Goal: Register for event/course

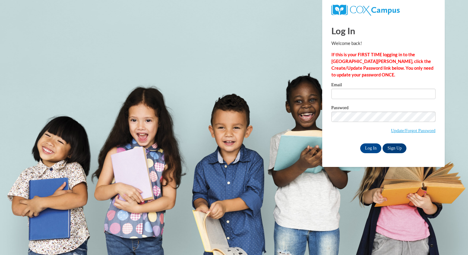
type input "[EMAIL_ADDRESS][DOMAIN_NAME]"
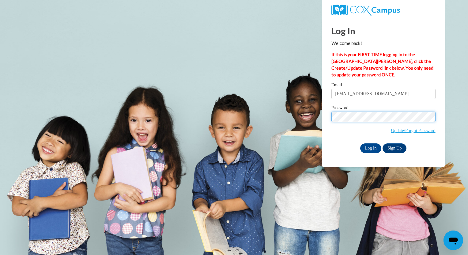
click at [360, 144] on input "Log In" at bounding box center [370, 149] width 21 height 10
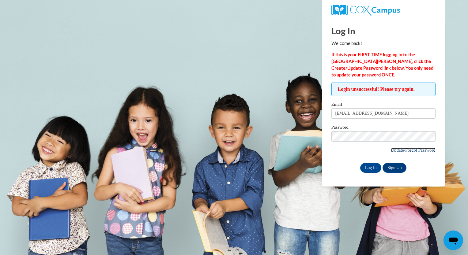
click at [397, 149] on link "Update/Forgot Password" at bounding box center [413, 150] width 44 height 5
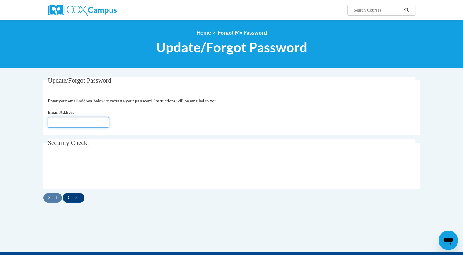
click at [100, 123] on input "Email Address" at bounding box center [78, 122] width 61 height 10
type input "geertsal@uwplatt.edu"
click input "Send"
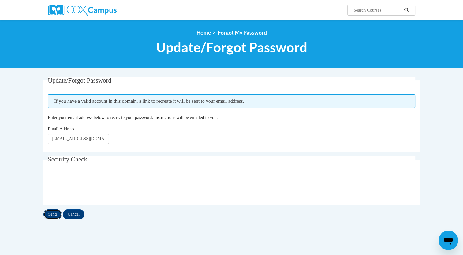
click at [51, 212] on input "Send" at bounding box center [52, 215] width 18 height 10
click at [80, 8] on img at bounding box center [82, 10] width 69 height 11
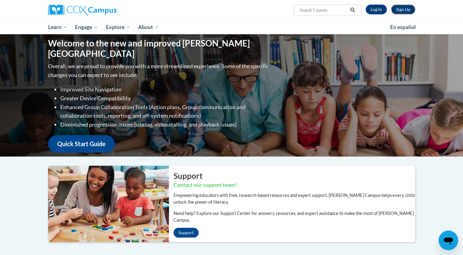
click at [396, 9] on link "Sign Up" at bounding box center [403, 10] width 24 height 10
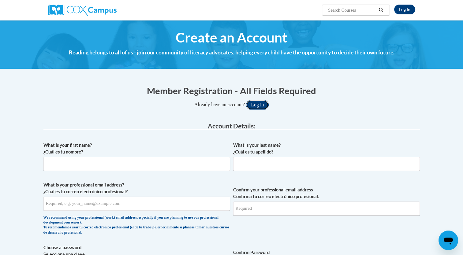
click at [257, 106] on button "Log in" at bounding box center [257, 105] width 23 height 10
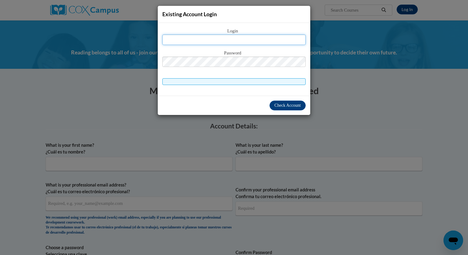
click at [205, 42] on input "text" at bounding box center [233, 40] width 143 height 10
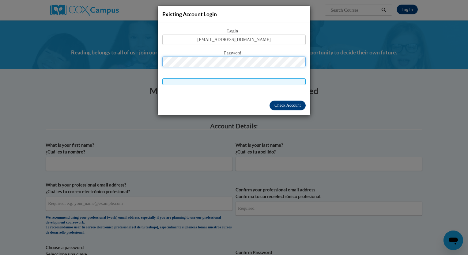
click at [249, 100] on button "Log in" at bounding box center [260, 105] width 23 height 10
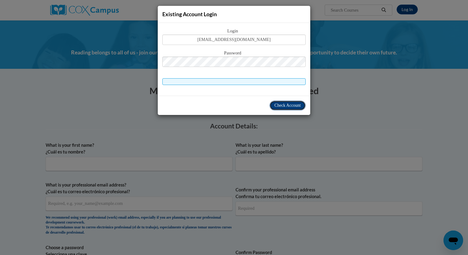
click at [288, 106] on span "Check Account" at bounding box center [287, 105] width 26 height 5
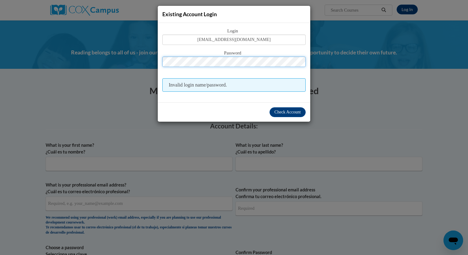
click at [249, 100] on button "Log in" at bounding box center [260, 105] width 23 height 10
click at [298, 125] on div "Existing Account Login Login geertsal@uwplatt.edu Password Invalid login name/p…" at bounding box center [234, 127] width 468 height 255
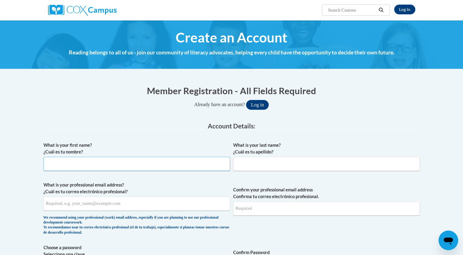
click at [117, 164] on input "What is your first name? ¿Cuál es tu nombre?" at bounding box center [136, 164] width 187 height 14
click at [264, 106] on button "Log in" at bounding box center [257, 105] width 23 height 10
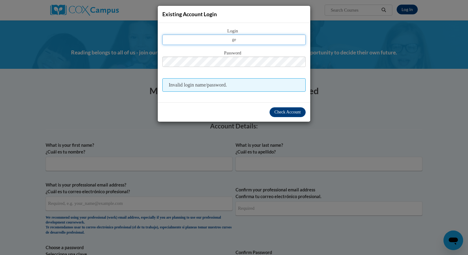
type input "g"
click at [258, 36] on input "text" at bounding box center [233, 40] width 143 height 10
type input "Allyn.geerts@gmail.com"
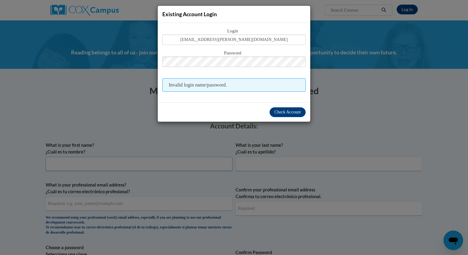
type input "Allyn"
type input "Geerts"
type input "Allyn.geerts@gmail.com"
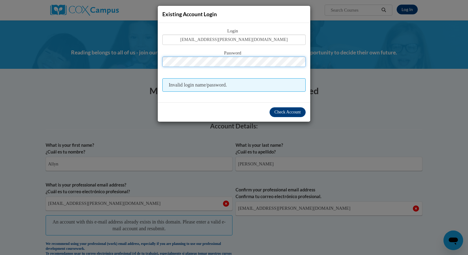
click at [249, 100] on button "Log in" at bounding box center [260, 105] width 23 height 10
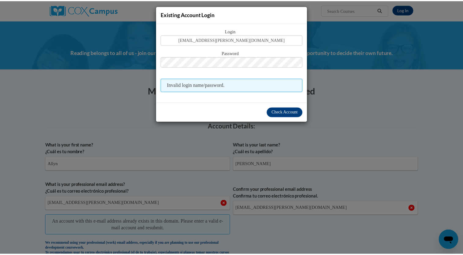
scroll to position [44, 0]
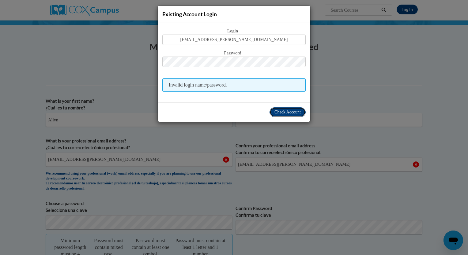
click at [274, 111] on span "Check Account" at bounding box center [287, 112] width 26 height 5
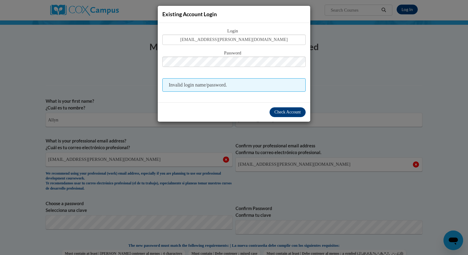
click at [338, 88] on div "Existing Account Login Login Allyn.geerts@gmail.com Password Invalid login name…" at bounding box center [234, 127] width 468 height 255
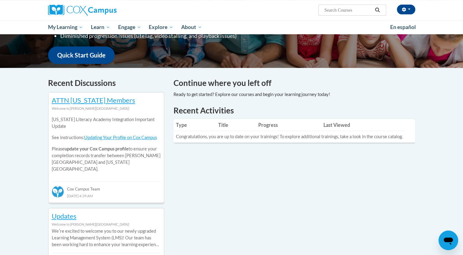
scroll to position [145, 0]
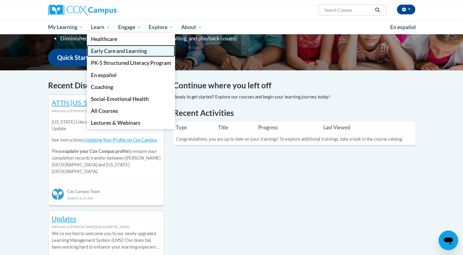
click at [101, 50] on span "Early Care and Learning" at bounding box center [119, 51] width 56 height 6
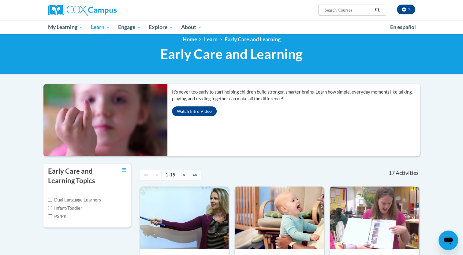
scroll to position [6, 0]
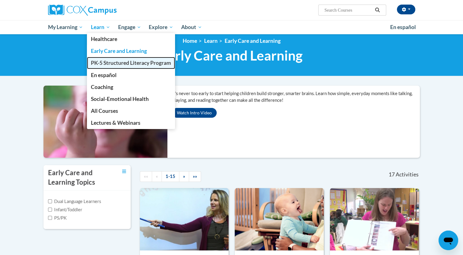
click at [109, 65] on span "PK-5 Structured Literacy Program" at bounding box center [131, 63] width 80 height 6
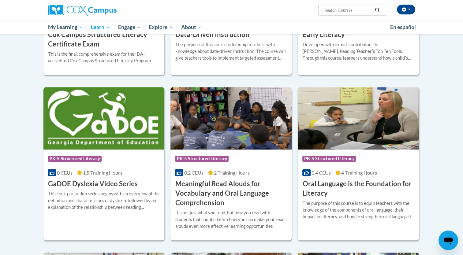
scroll to position [296, 0]
click at [336, 190] on h3 "Oral Language is the Foundation for Literacy" at bounding box center [359, 188] width 112 height 19
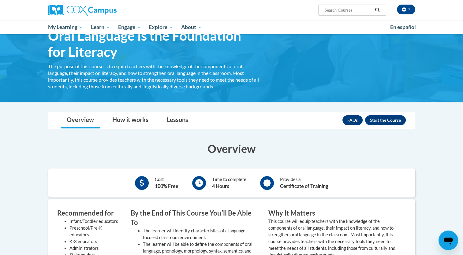
scroll to position [50, 0]
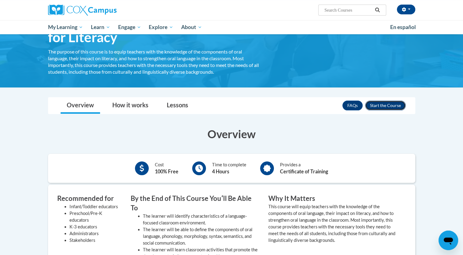
click at [399, 105] on button "Enroll" at bounding box center [385, 106] width 41 height 10
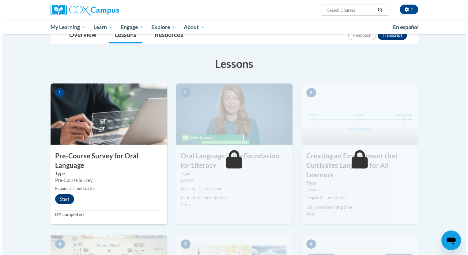
scroll to position [95, 0]
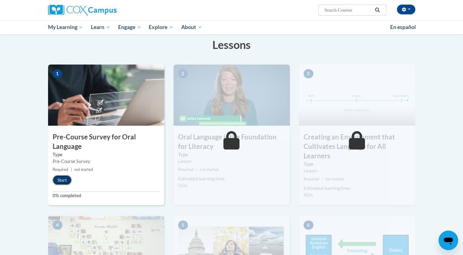
click at [58, 179] on button "Start" at bounding box center [62, 180] width 19 height 10
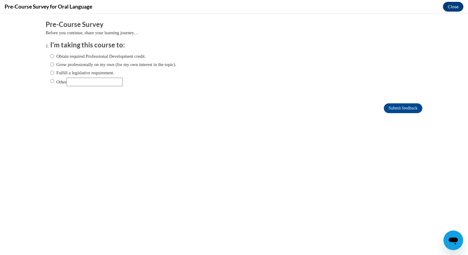
scroll to position [0, 0]
click at [50, 56] on input "Obtain required Professional Development credit." at bounding box center [52, 56] width 4 height 7
radio input "true"
click at [386, 108] on input "Submit feedback" at bounding box center [403, 108] width 39 height 10
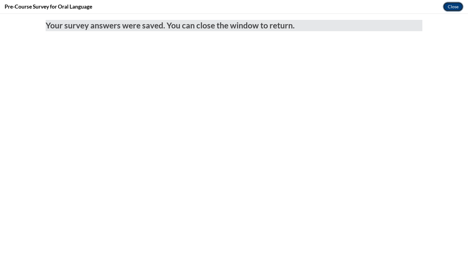
click at [455, 9] on button "Close" at bounding box center [453, 7] width 21 height 10
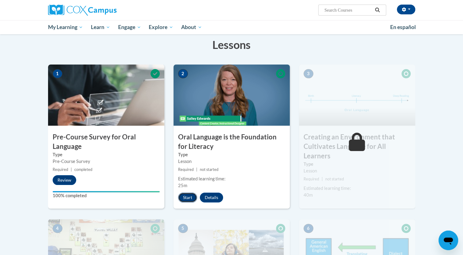
click at [182, 200] on button "Start" at bounding box center [187, 198] width 19 height 10
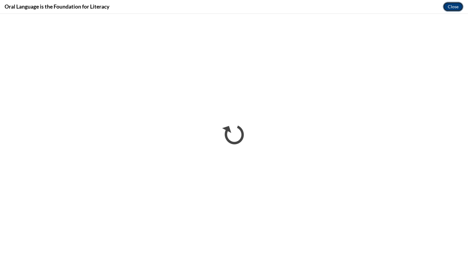
click at [449, 8] on button "Close" at bounding box center [453, 7] width 21 height 10
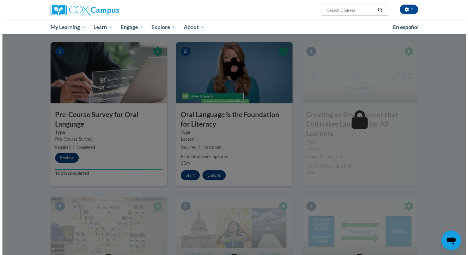
scroll to position [110, 0]
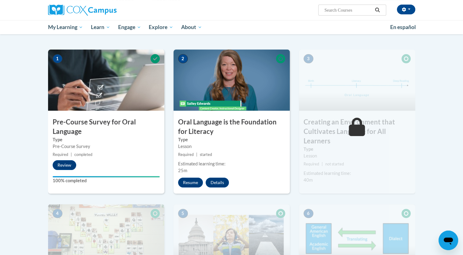
click at [255, 161] on div "Estimated learning time:" at bounding box center [231, 164] width 107 height 7
click at [189, 187] on button "Resume" at bounding box center [190, 183] width 25 height 10
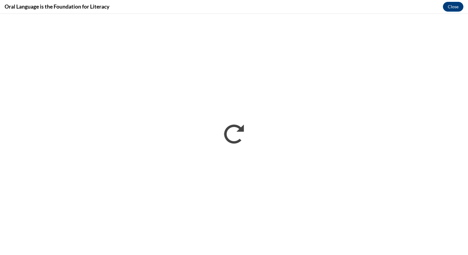
scroll to position [0, 0]
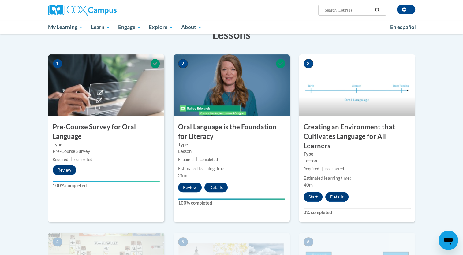
scroll to position [105, 0]
click at [310, 197] on button "Start" at bounding box center [313, 197] width 19 height 10
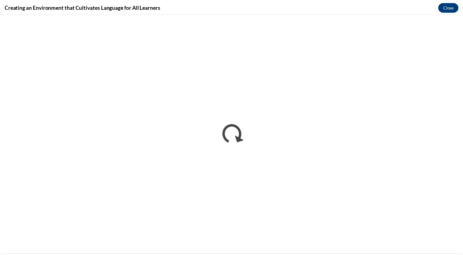
scroll to position [0, 0]
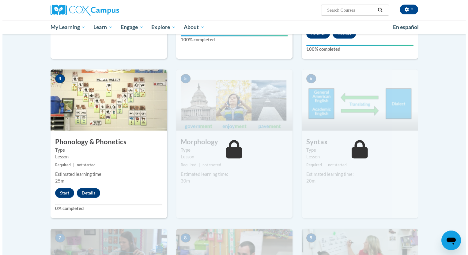
scroll to position [276, 0]
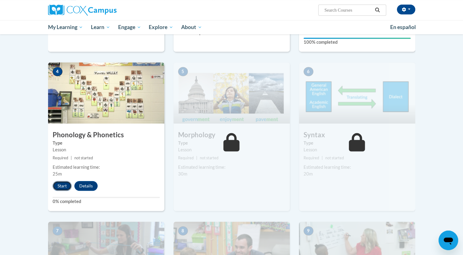
click at [59, 185] on button "Start" at bounding box center [62, 186] width 19 height 10
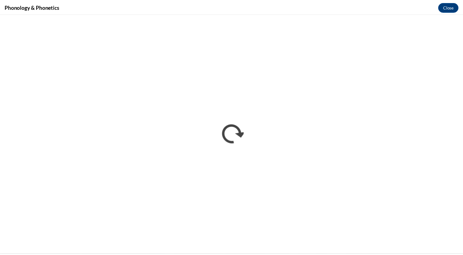
scroll to position [0, 0]
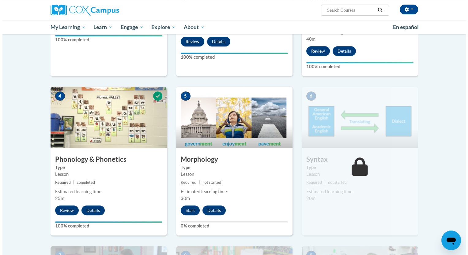
scroll to position [266, 0]
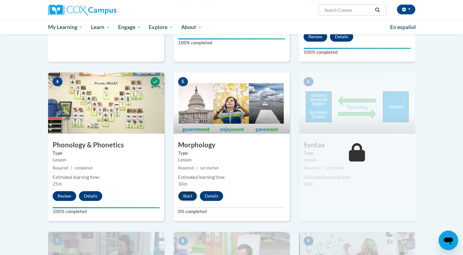
click at [184, 191] on button "Start" at bounding box center [187, 196] width 19 height 10
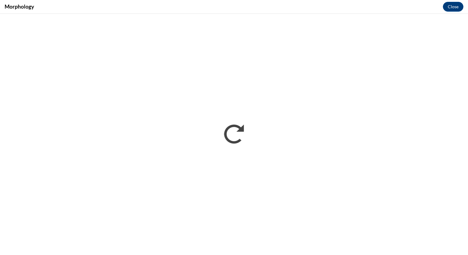
scroll to position [0, 0]
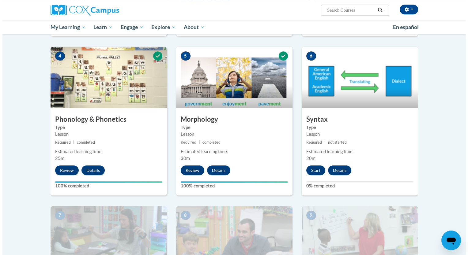
scroll to position [292, 0]
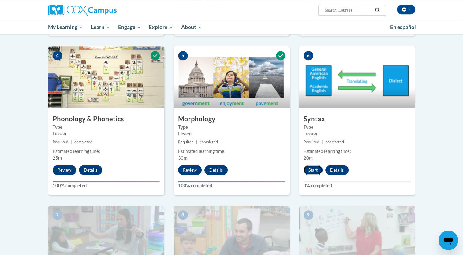
click at [309, 172] on button "Start" at bounding box center [313, 170] width 19 height 10
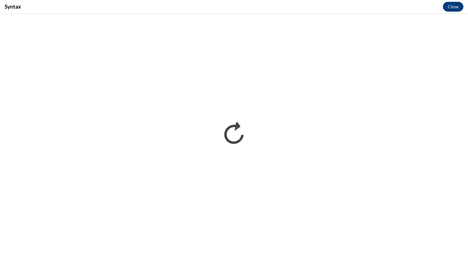
scroll to position [0, 0]
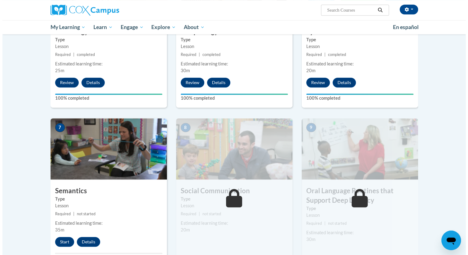
scroll to position [426, 0]
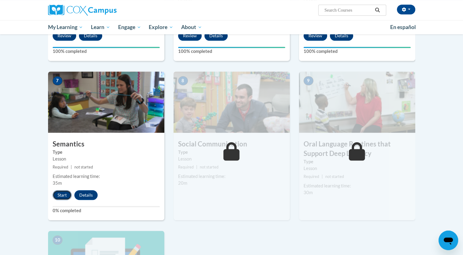
click at [55, 190] on button "Start" at bounding box center [62, 195] width 19 height 10
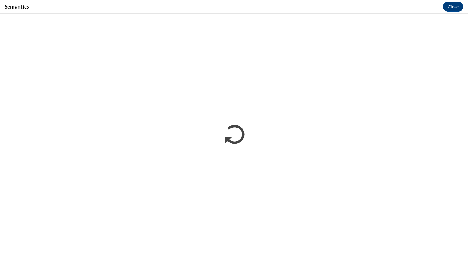
scroll to position [0, 0]
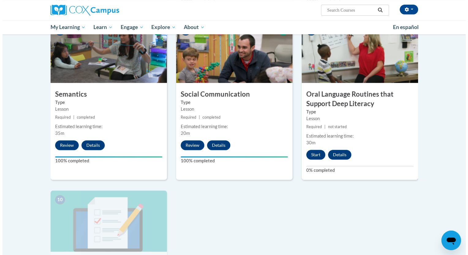
scroll to position [480, 0]
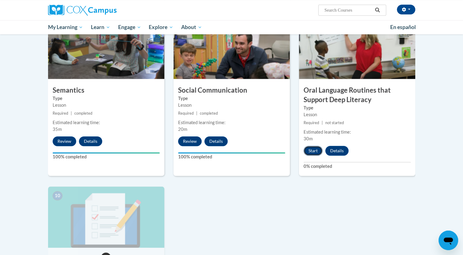
click at [312, 146] on button "Start" at bounding box center [313, 151] width 19 height 10
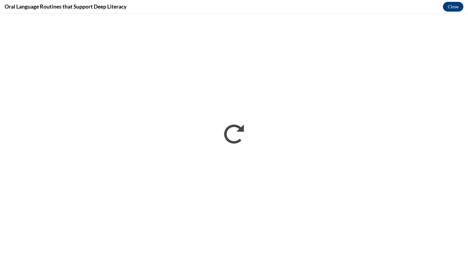
scroll to position [0, 0]
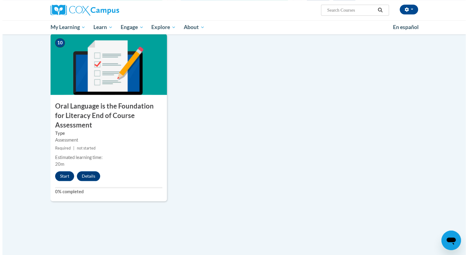
scroll to position [631, 0]
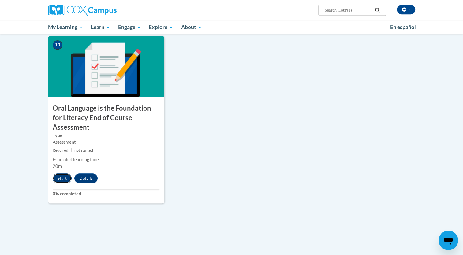
click at [64, 174] on button "Start" at bounding box center [62, 179] width 19 height 10
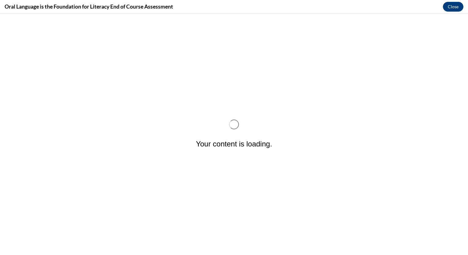
scroll to position [0, 0]
